Goal: Task Accomplishment & Management: Use online tool/utility

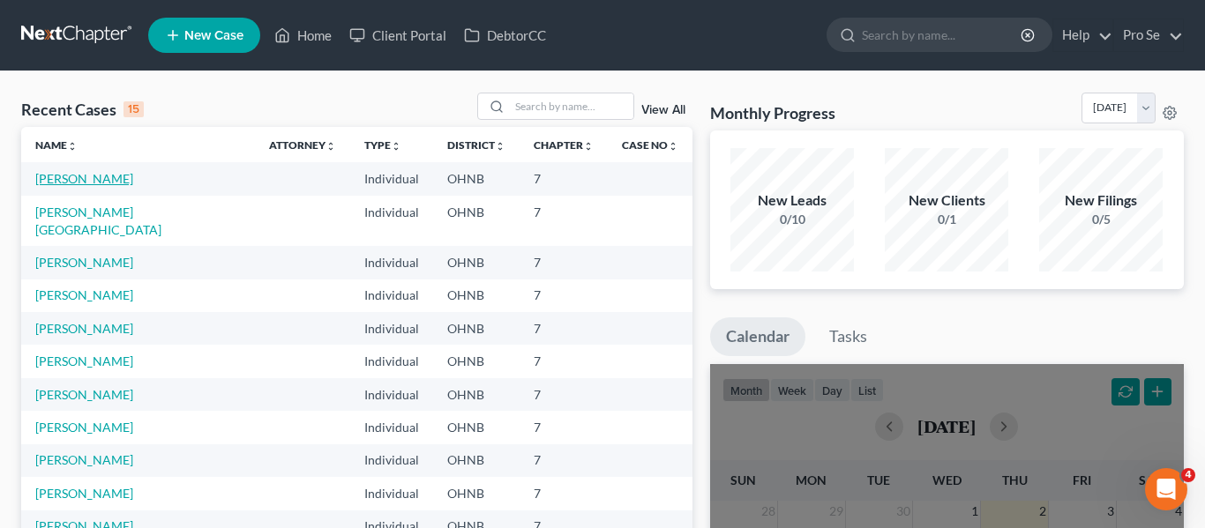
click at [133, 175] on link "[PERSON_NAME]" at bounding box center [84, 178] width 98 height 15
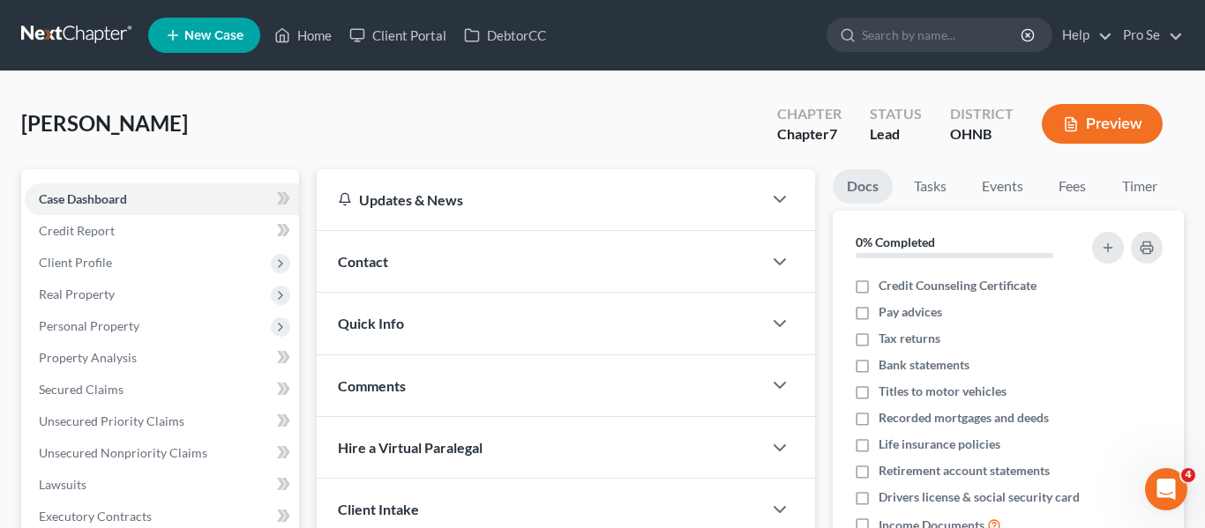
scroll to position [5, 0]
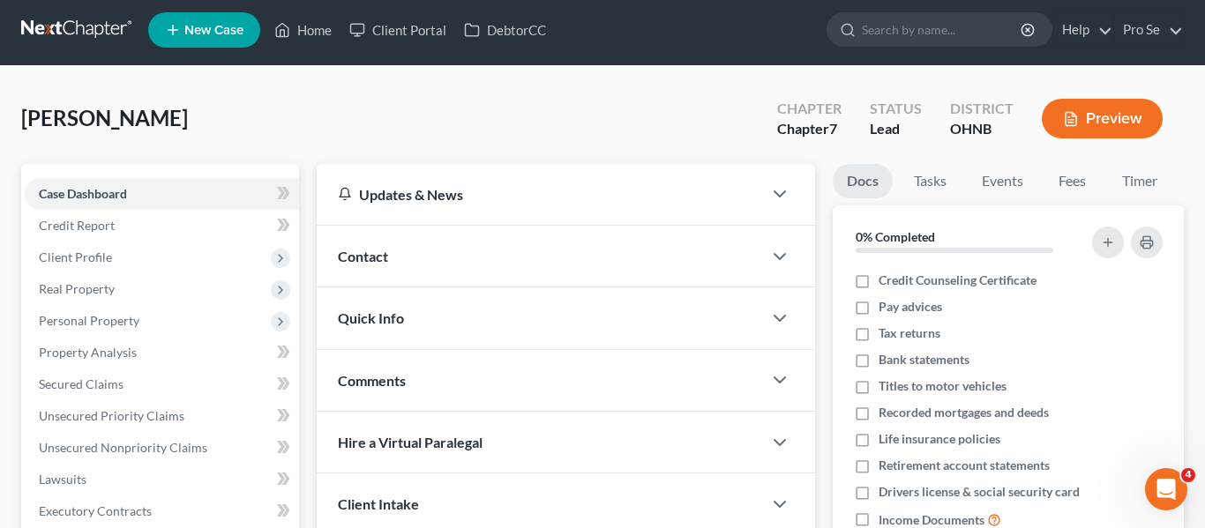
click at [1110, 116] on button "Preview" at bounding box center [1102, 119] width 121 height 40
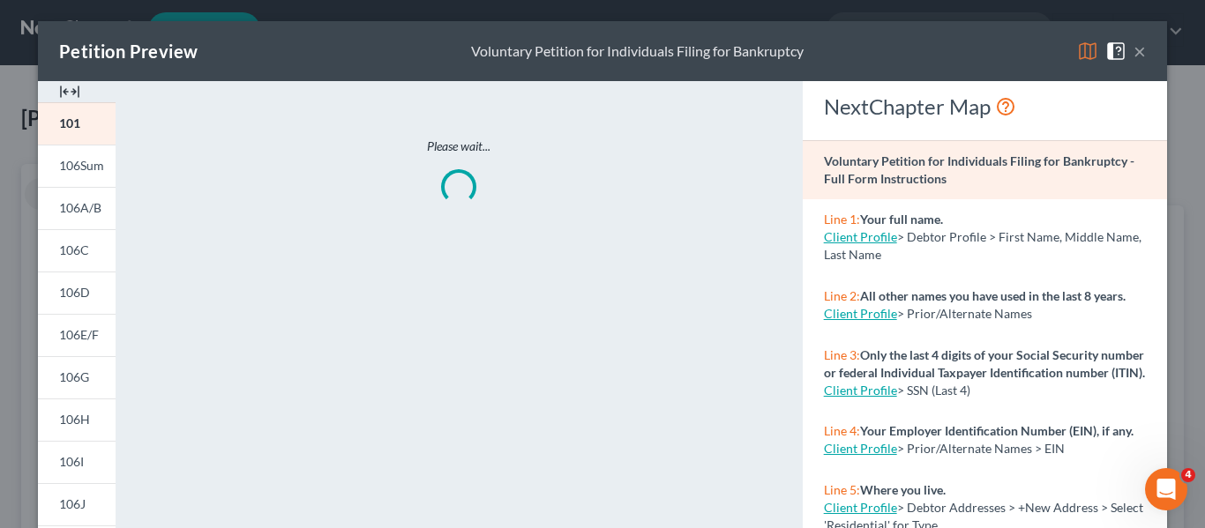
click at [661, 273] on div "Please wait..." at bounding box center [458, 519] width 669 height 876
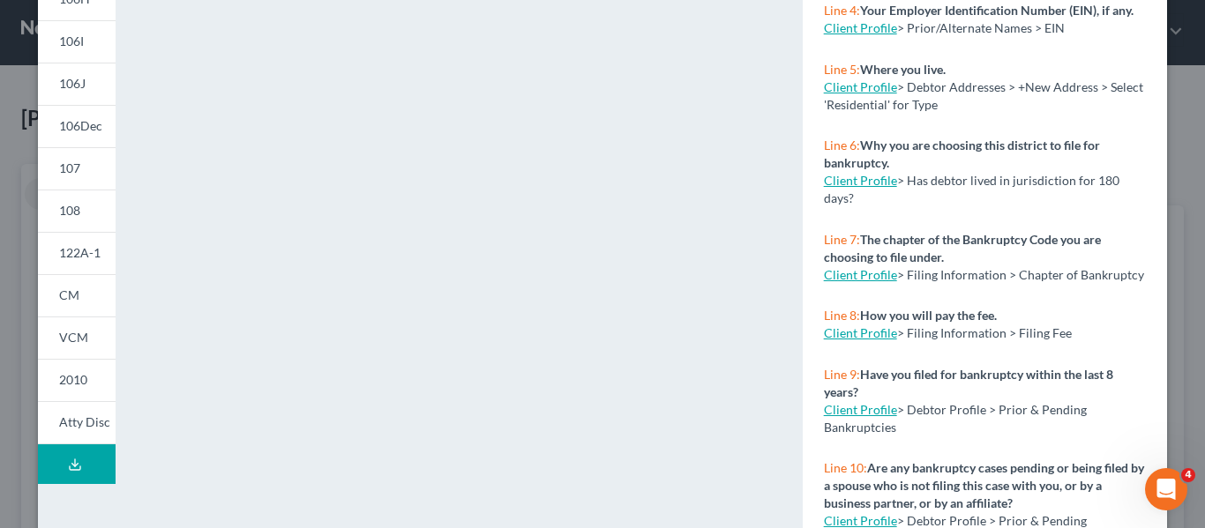
scroll to position [423, 0]
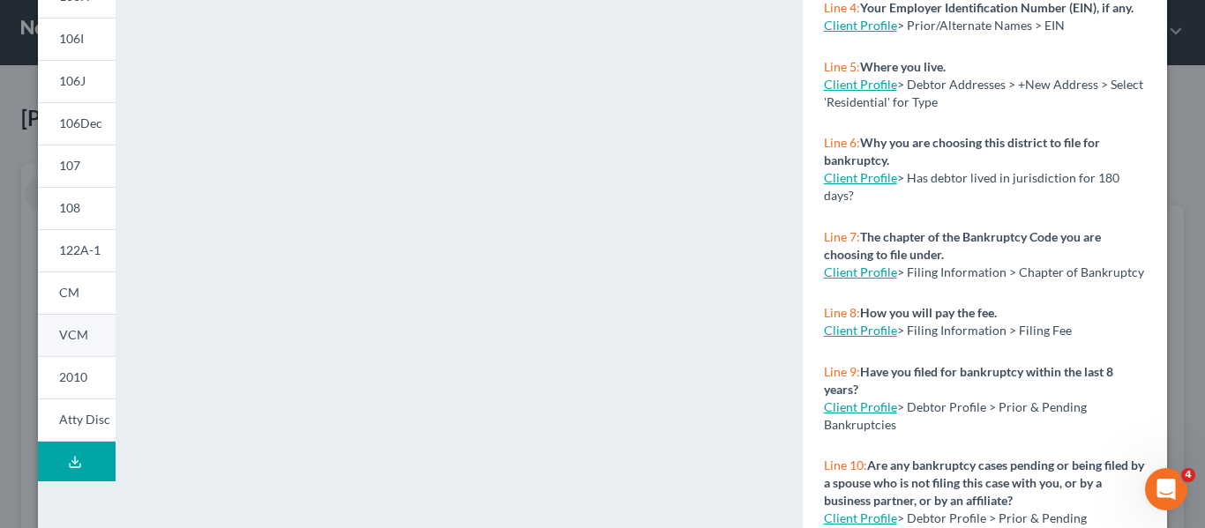
click at [93, 330] on link "VCM" at bounding box center [77, 335] width 78 height 42
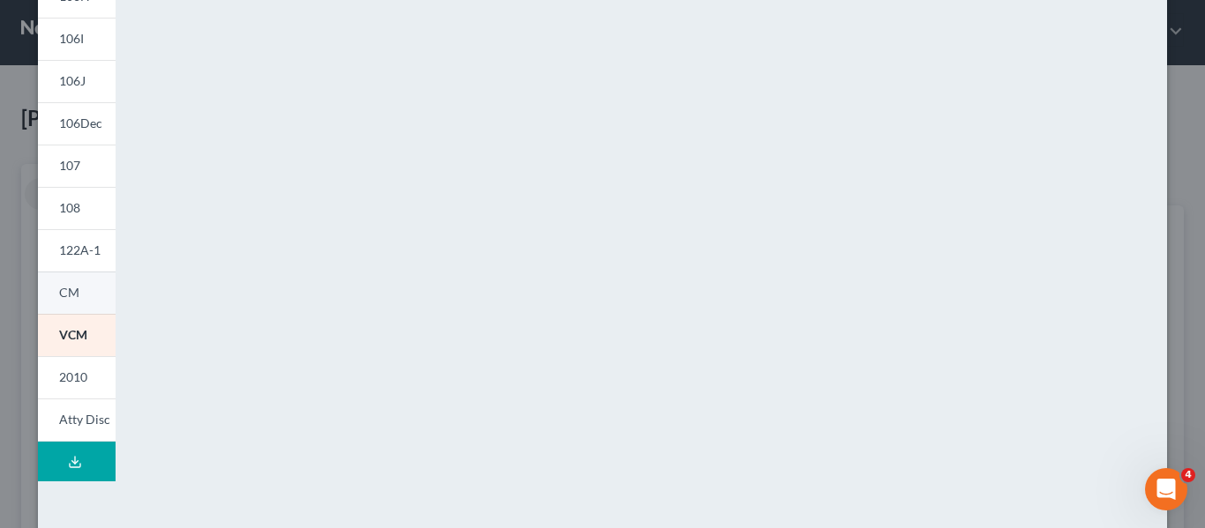
click at [86, 291] on link "CM" at bounding box center [77, 293] width 78 height 42
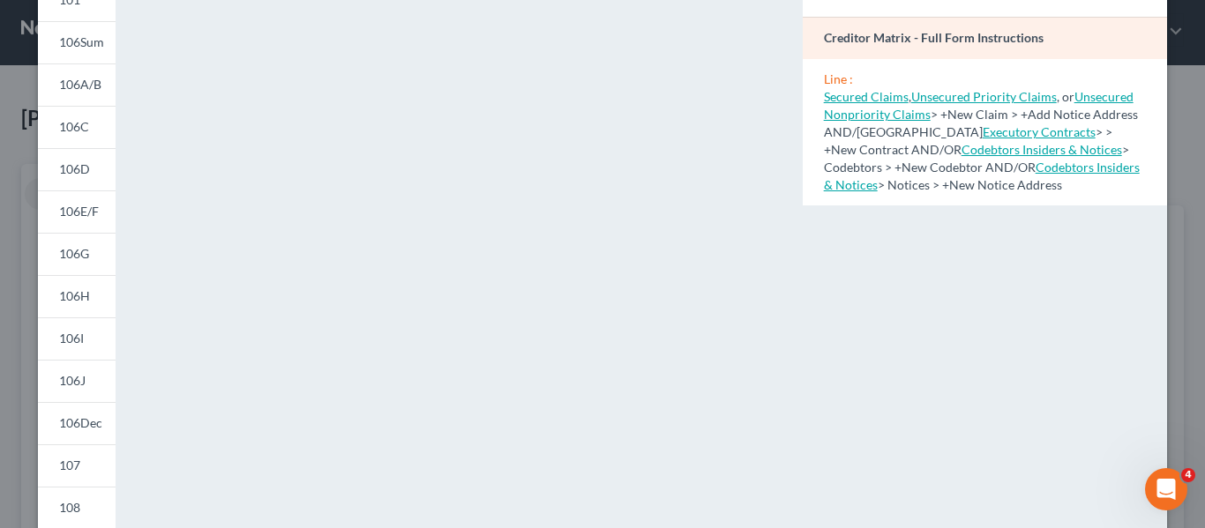
scroll to position [122, 0]
click at [13, 77] on div "Petition Preview Creditor Matrix × 101 106Sum 106A/B 106C 106D 106E/F 106G 106H…" at bounding box center [602, 264] width 1205 height 528
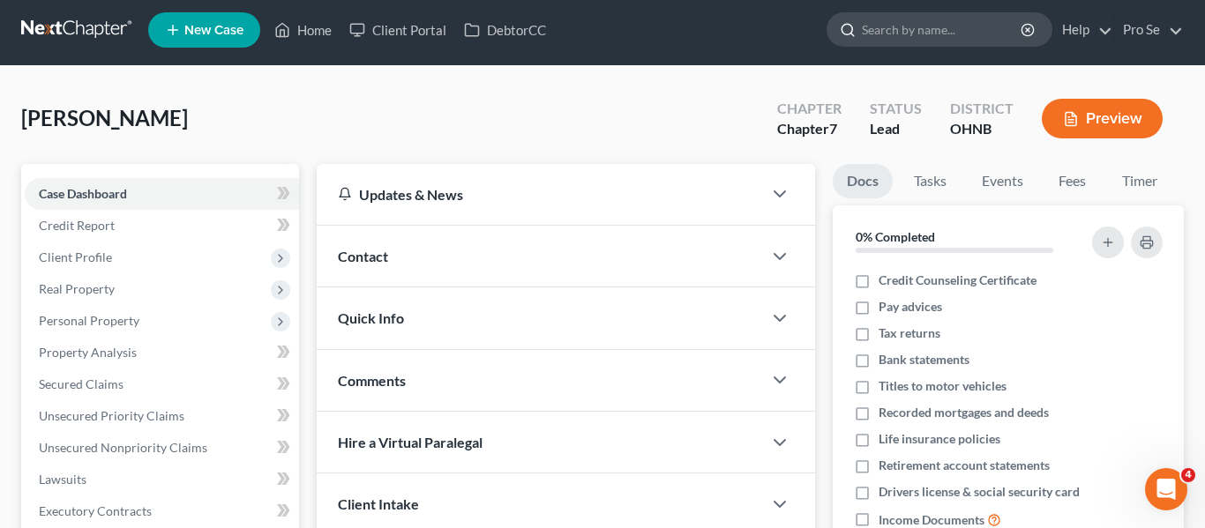
click at [944, 19] on input "search" at bounding box center [942, 29] width 161 height 33
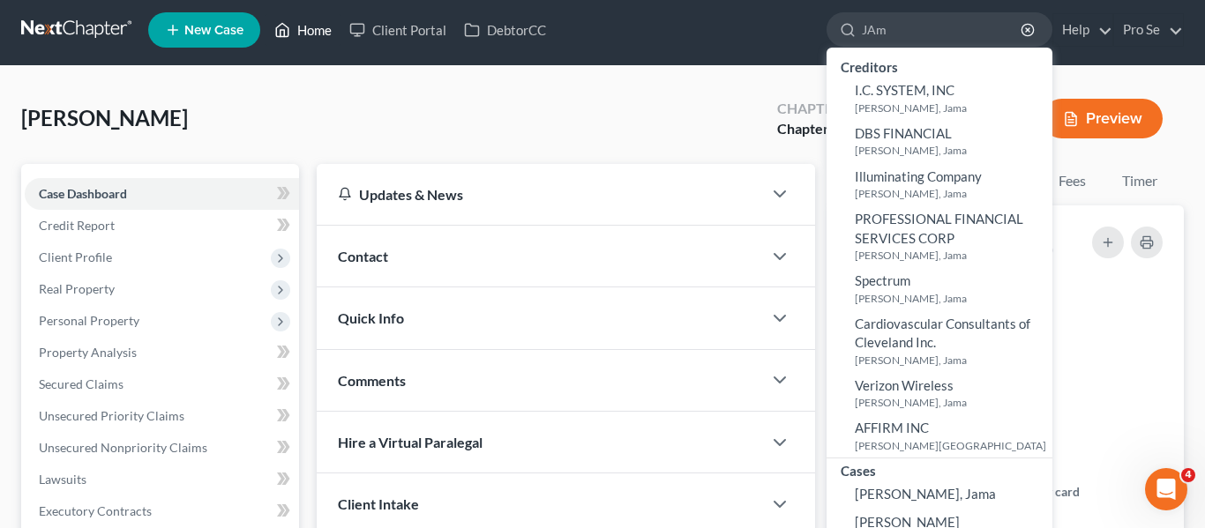
type input "JAm"
click at [302, 32] on link "Home" at bounding box center [303, 30] width 75 height 32
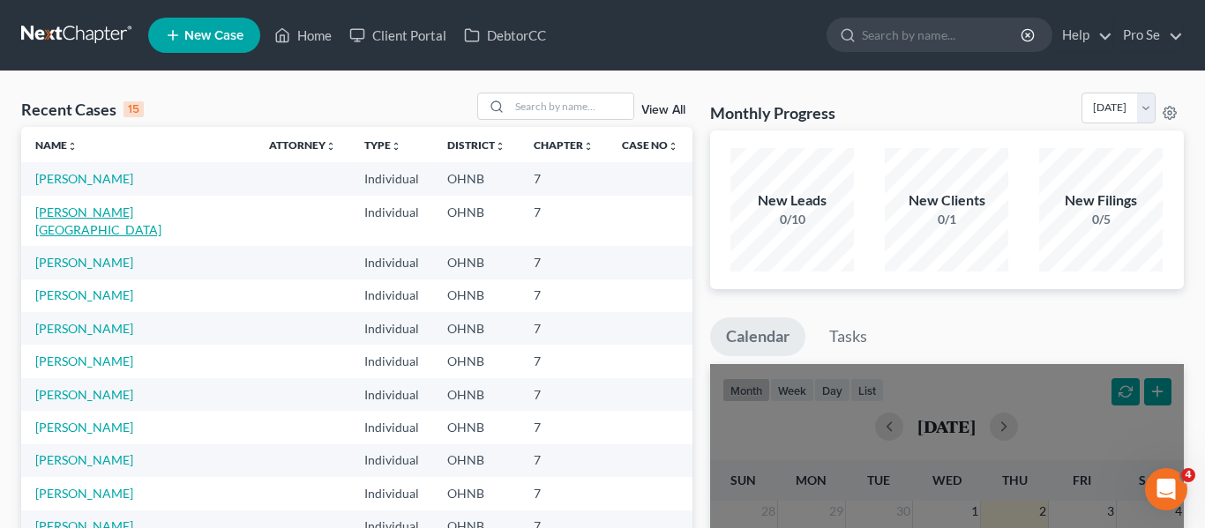
click at [139, 212] on link "[PERSON_NAME][GEOGRAPHIC_DATA]" at bounding box center [98, 221] width 126 height 33
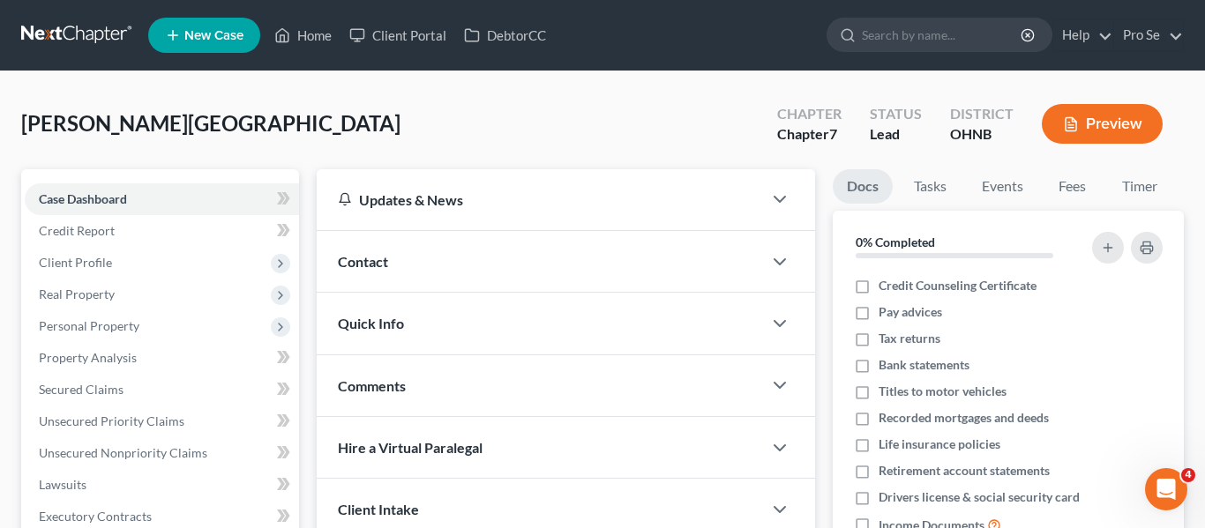
click at [454, 138] on div "[PERSON_NAME] Upgraded Chapter Chapter 7 Status [GEOGRAPHIC_DATA] [GEOGRAPHIC_D…" at bounding box center [602, 131] width 1163 height 77
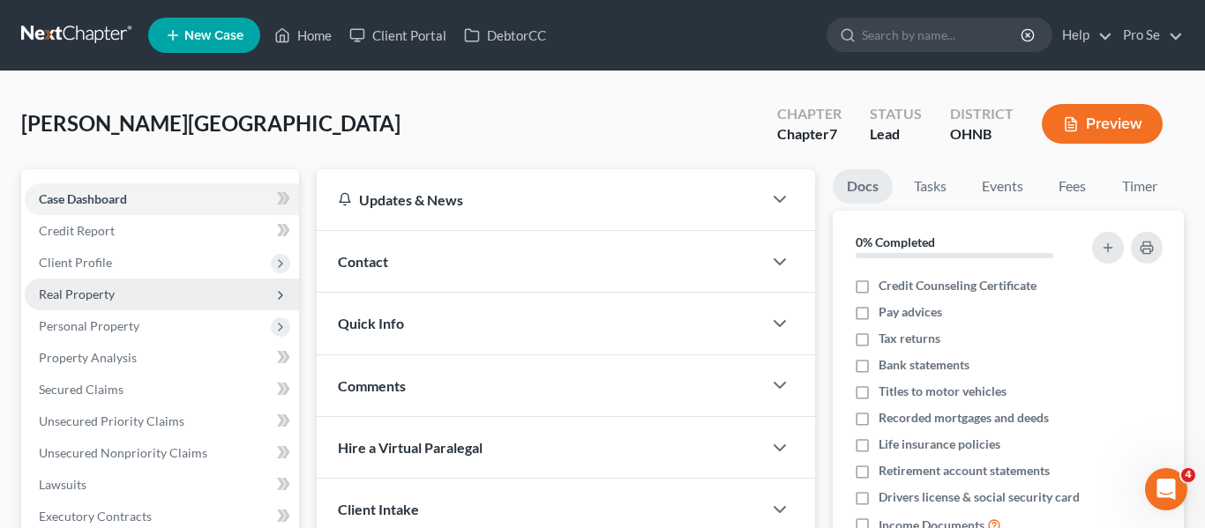
click at [118, 293] on span "Real Property" at bounding box center [162, 295] width 274 height 32
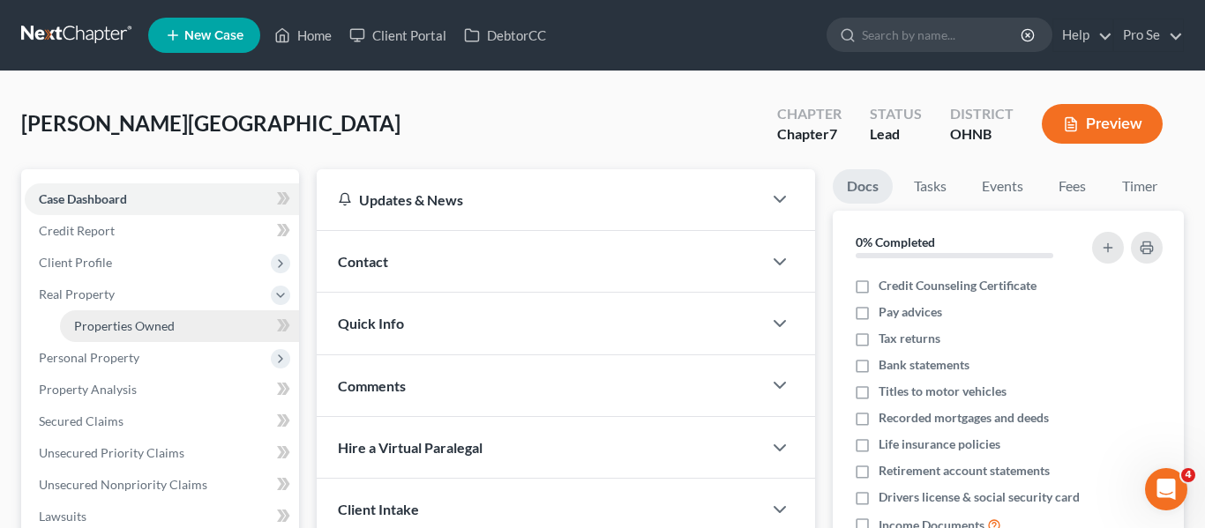
click at [123, 326] on span "Properties Owned" at bounding box center [124, 325] width 101 height 15
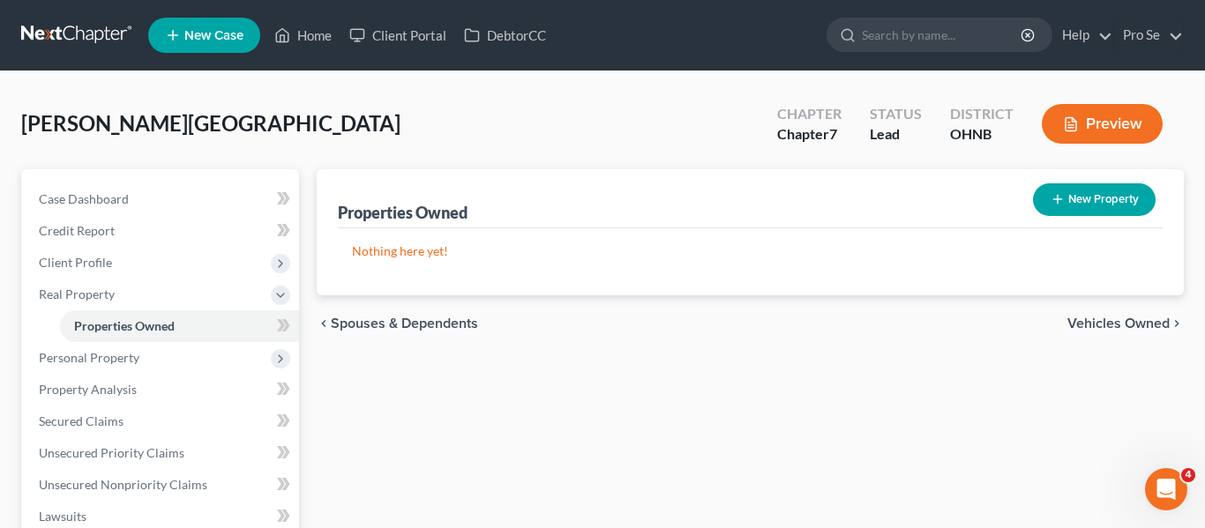
click at [1133, 328] on span "Vehicles Owned" at bounding box center [1119, 324] width 102 height 14
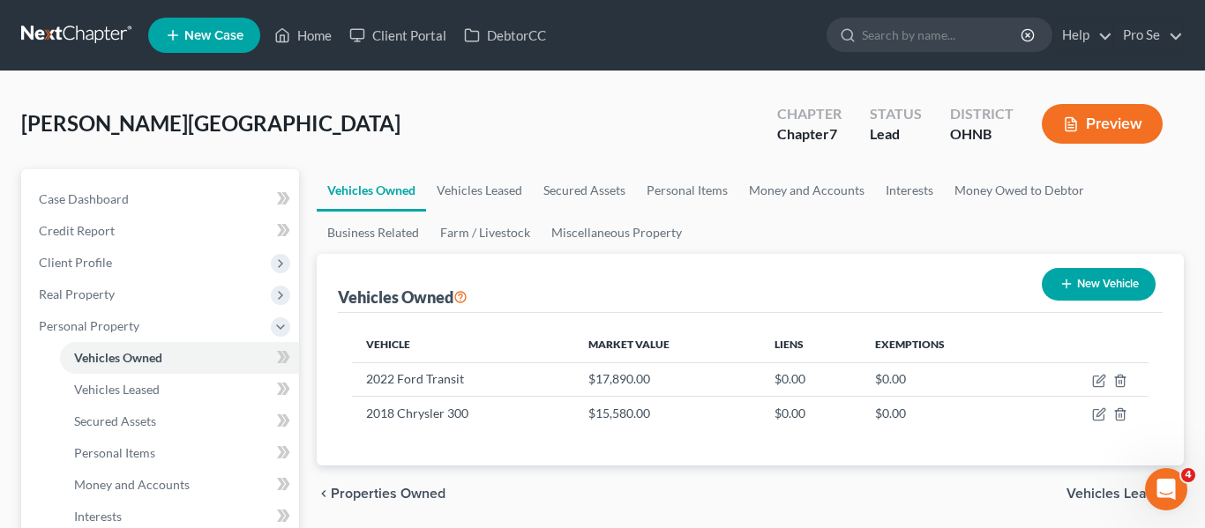
click at [1110, 495] on span "Vehicles Leased" at bounding box center [1118, 494] width 103 height 14
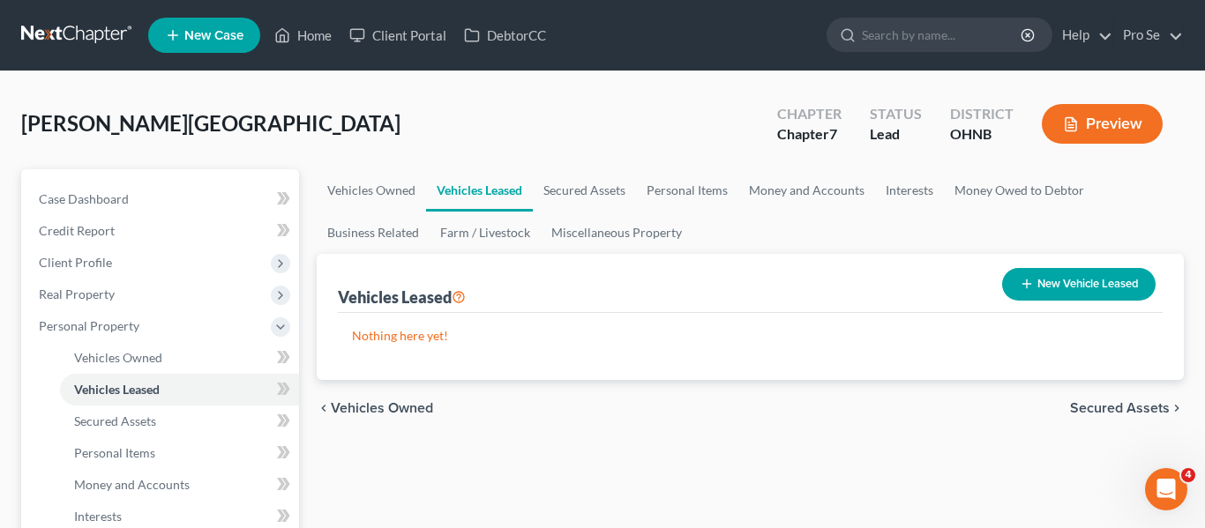
click at [1109, 403] on span "Secured Assets" at bounding box center [1120, 408] width 100 height 14
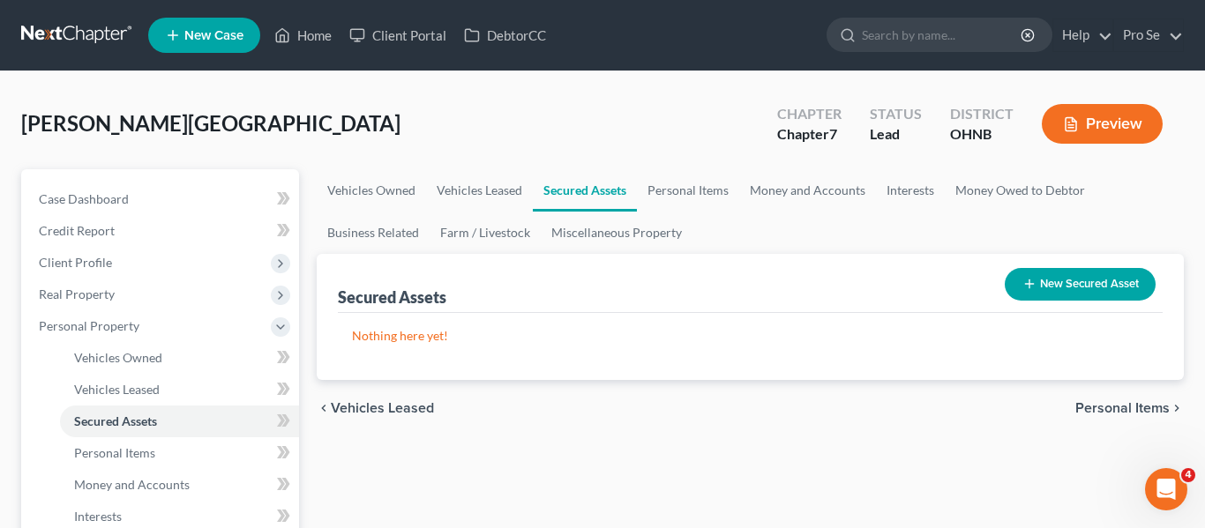
click at [1116, 408] on span "Personal Items" at bounding box center [1122, 408] width 94 height 14
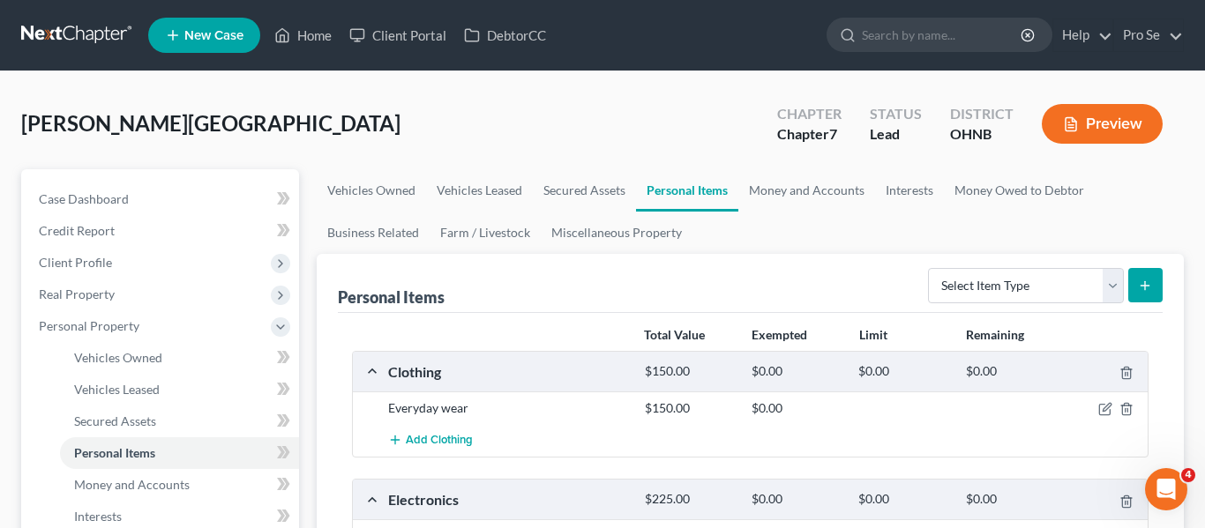
click at [1094, 101] on div "Preview" at bounding box center [1106, 126] width 156 height 52
click at [1092, 118] on button "Preview" at bounding box center [1102, 124] width 121 height 40
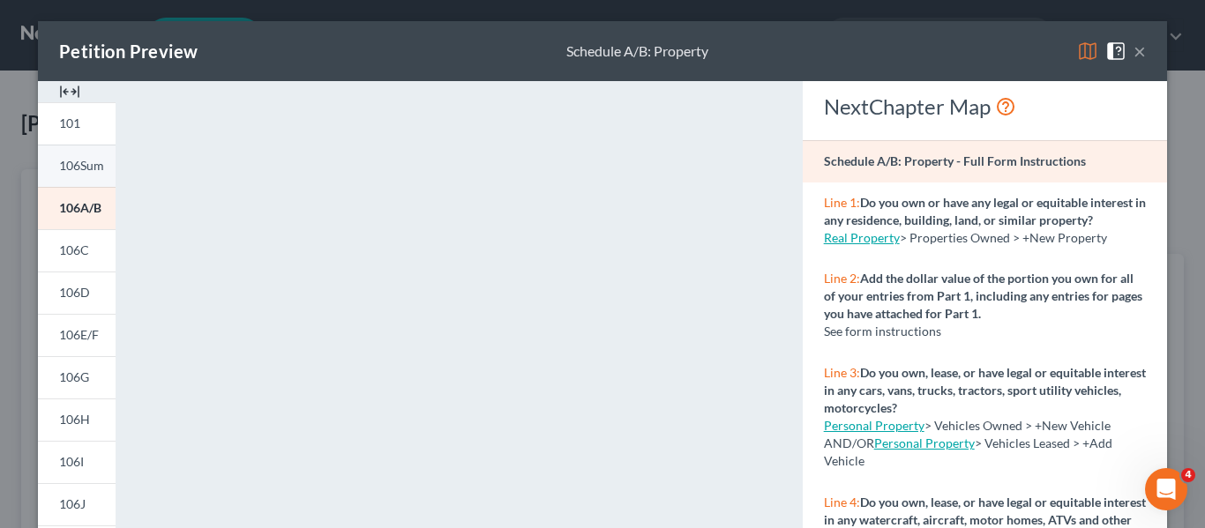
click at [89, 161] on span "106Sum" at bounding box center [81, 165] width 45 height 15
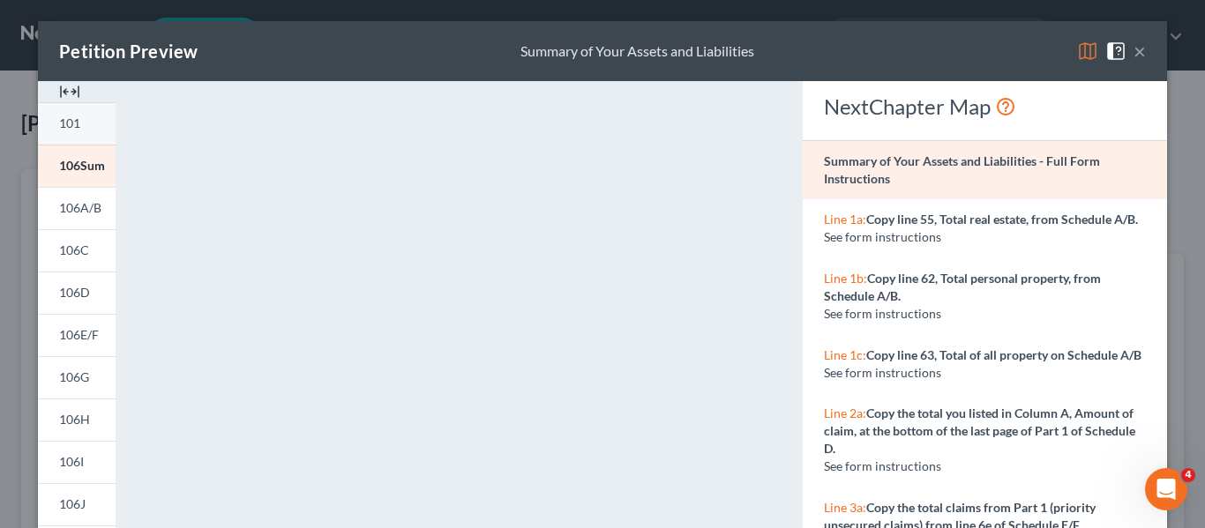
click at [79, 129] on span "101" at bounding box center [69, 123] width 21 height 15
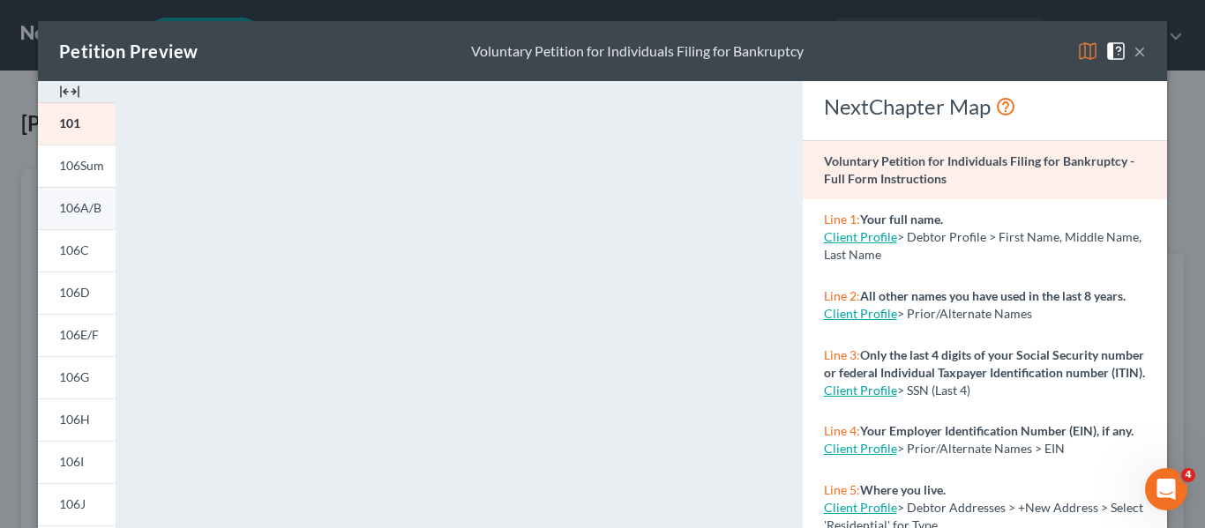
click at [91, 205] on span "106A/B" at bounding box center [80, 207] width 42 height 15
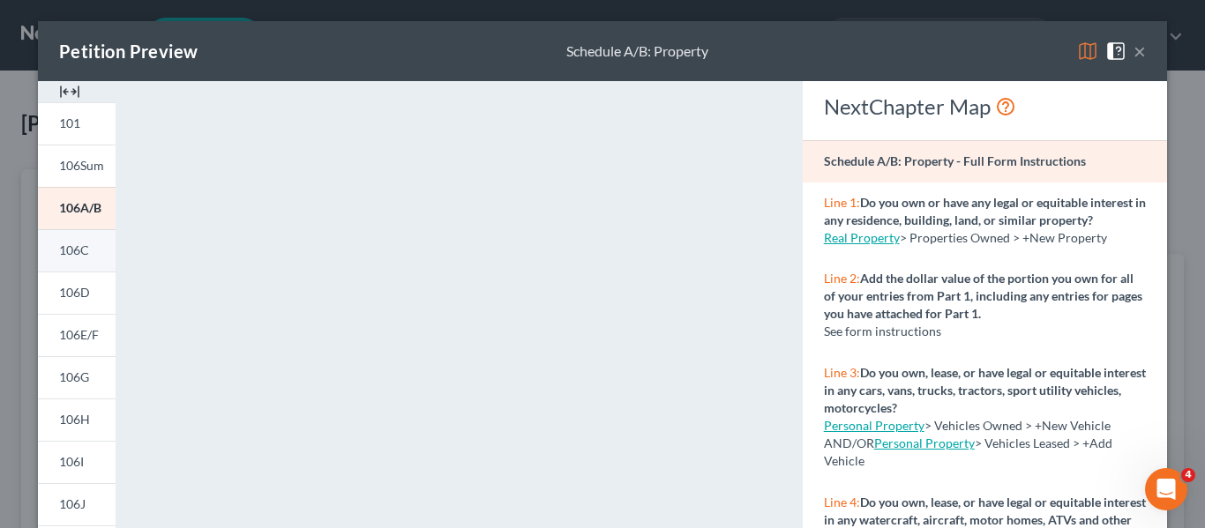
click at [71, 245] on span "106C" at bounding box center [74, 250] width 30 height 15
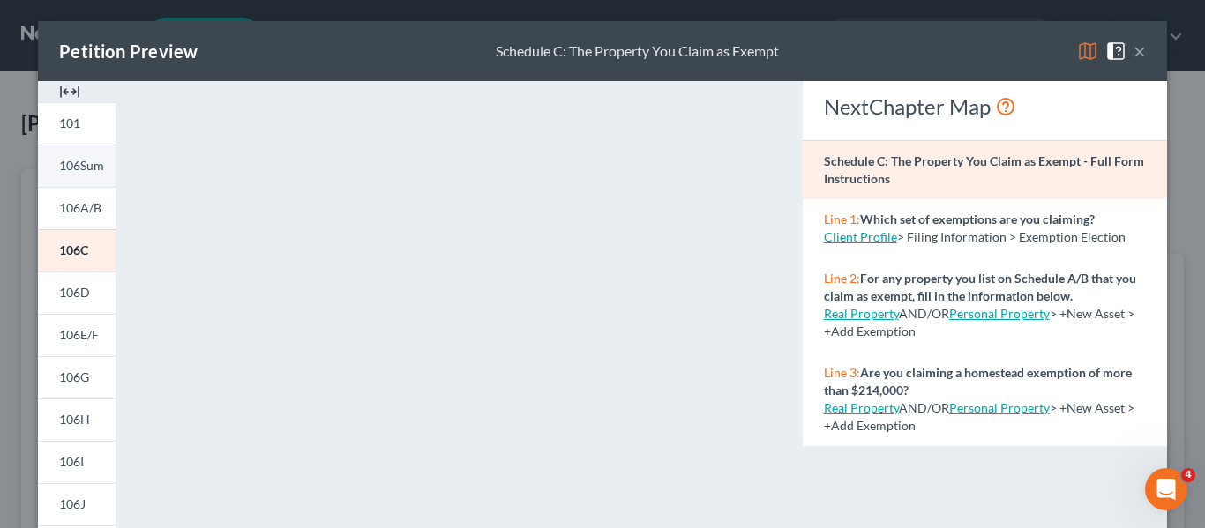
click at [97, 166] on span "106Sum" at bounding box center [81, 165] width 45 height 15
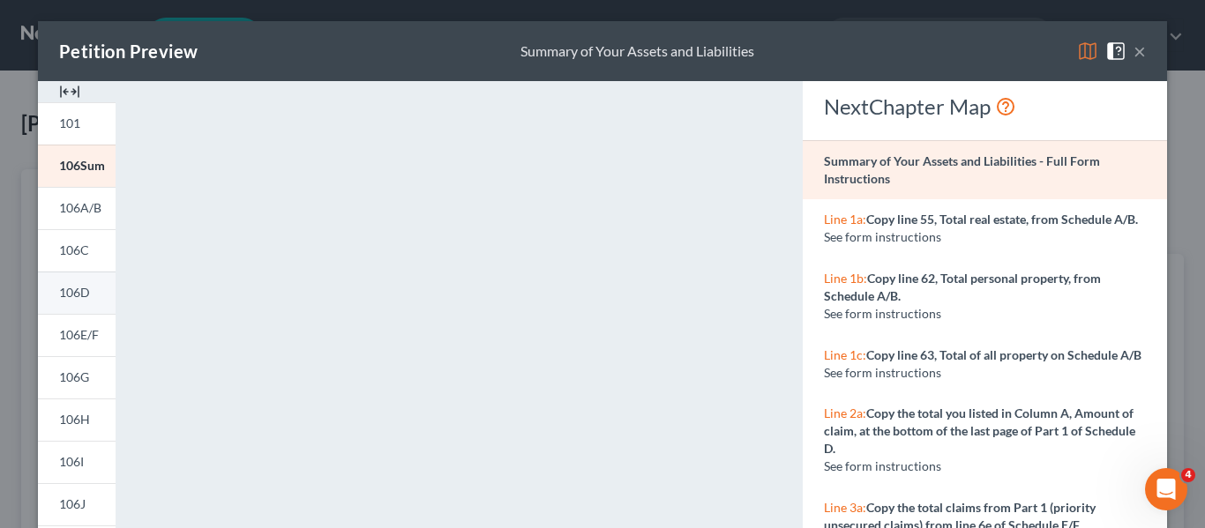
click at [71, 290] on span "106D" at bounding box center [74, 292] width 31 height 15
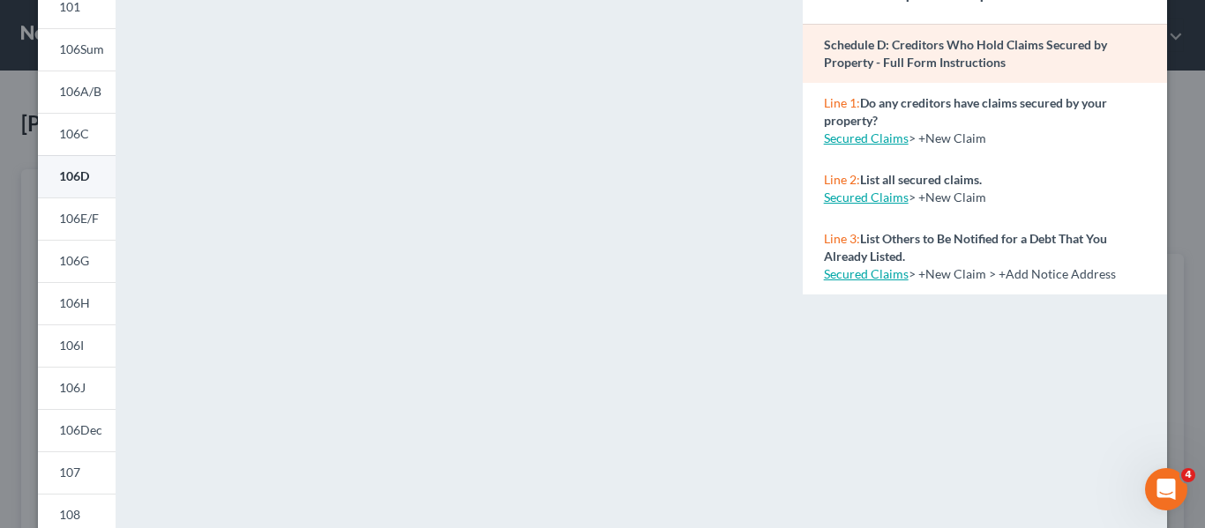
scroll to position [141, 0]
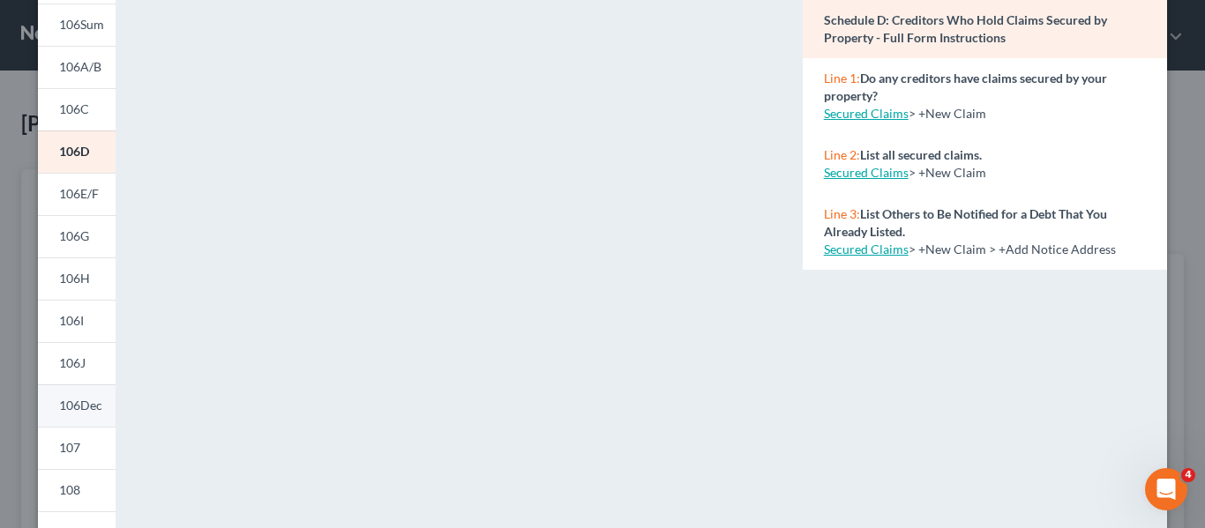
click at [73, 406] on span "106Dec" at bounding box center [80, 405] width 43 height 15
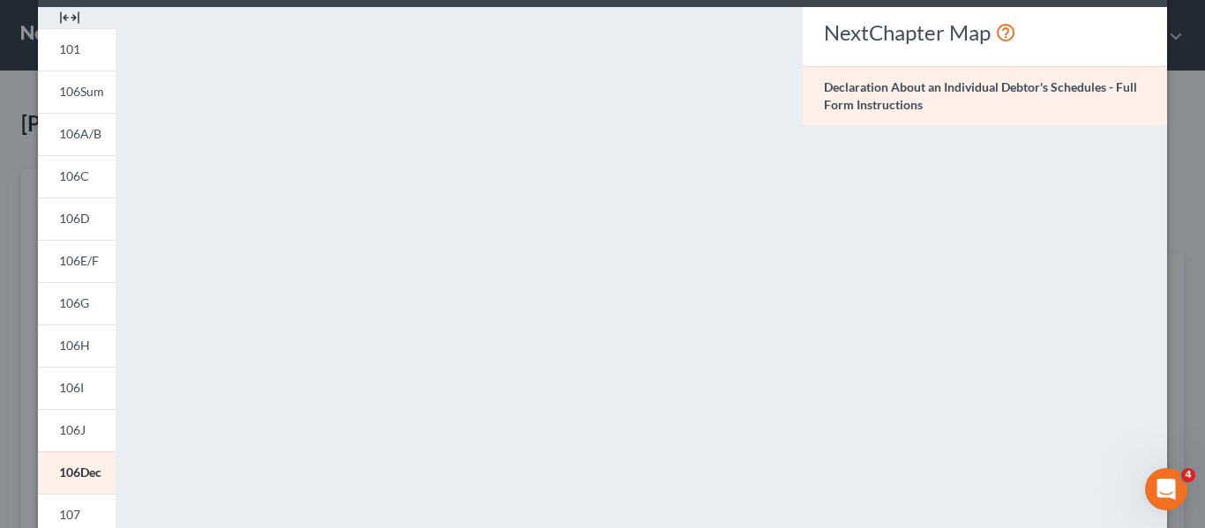
scroll to position [71, 0]
